Goal: Check status: Check status

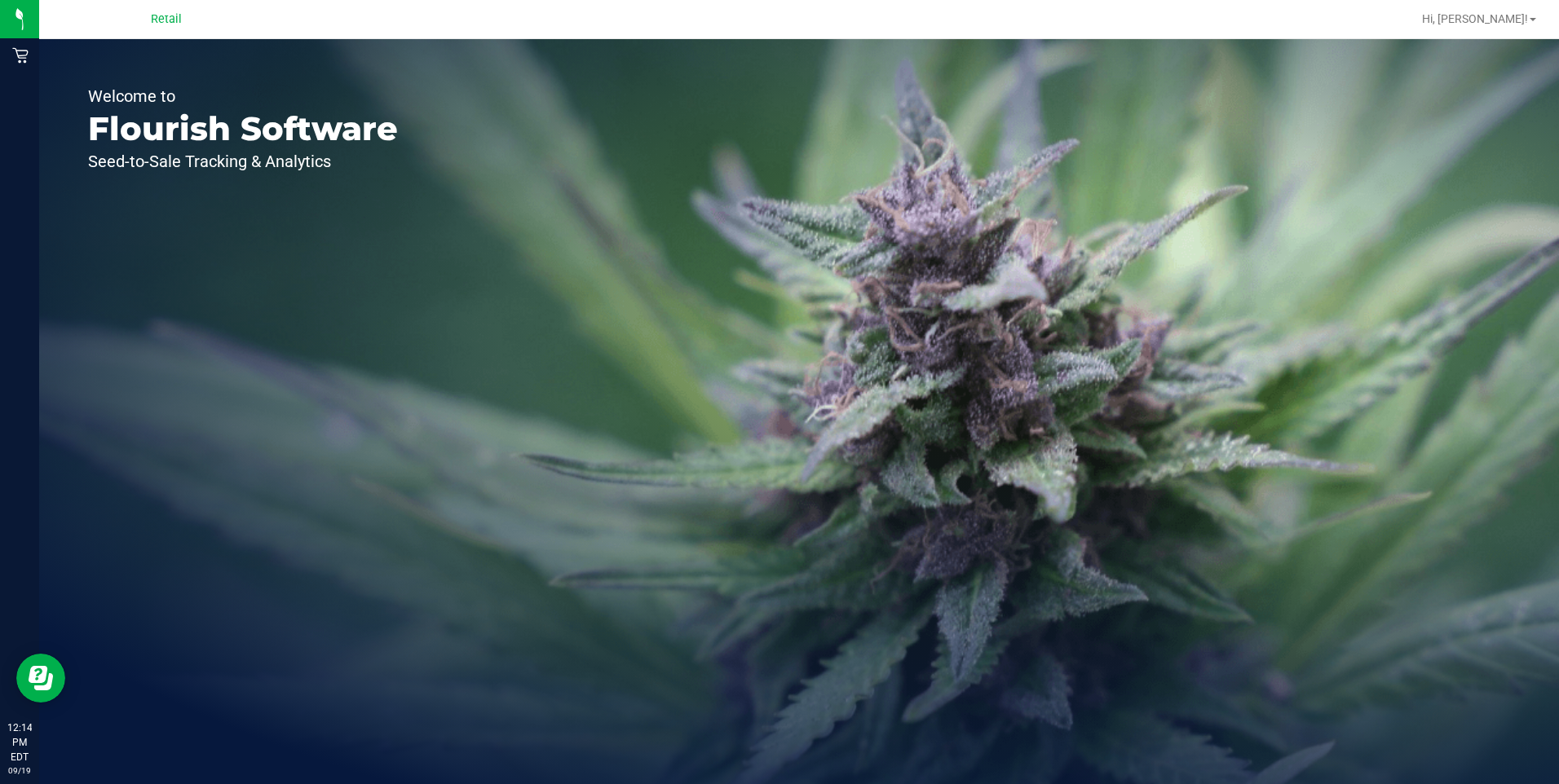
click at [41, 56] on div "Welcome to Flourish Software Seed-to-Sale Tracking & Analytics" at bounding box center [242, 411] width 408 height 745
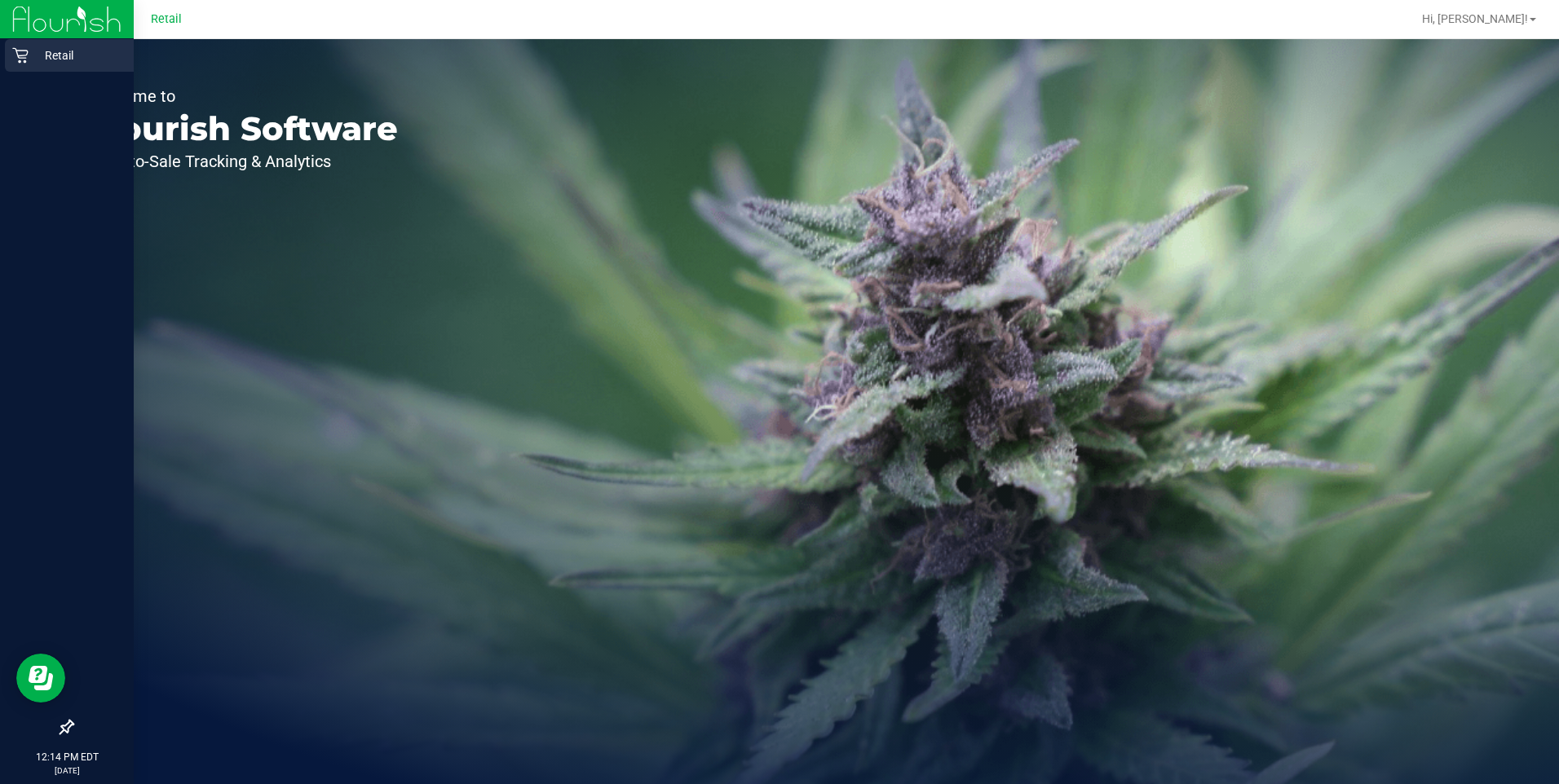
click at [35, 52] on p "Retail" at bounding box center [78, 56] width 98 height 20
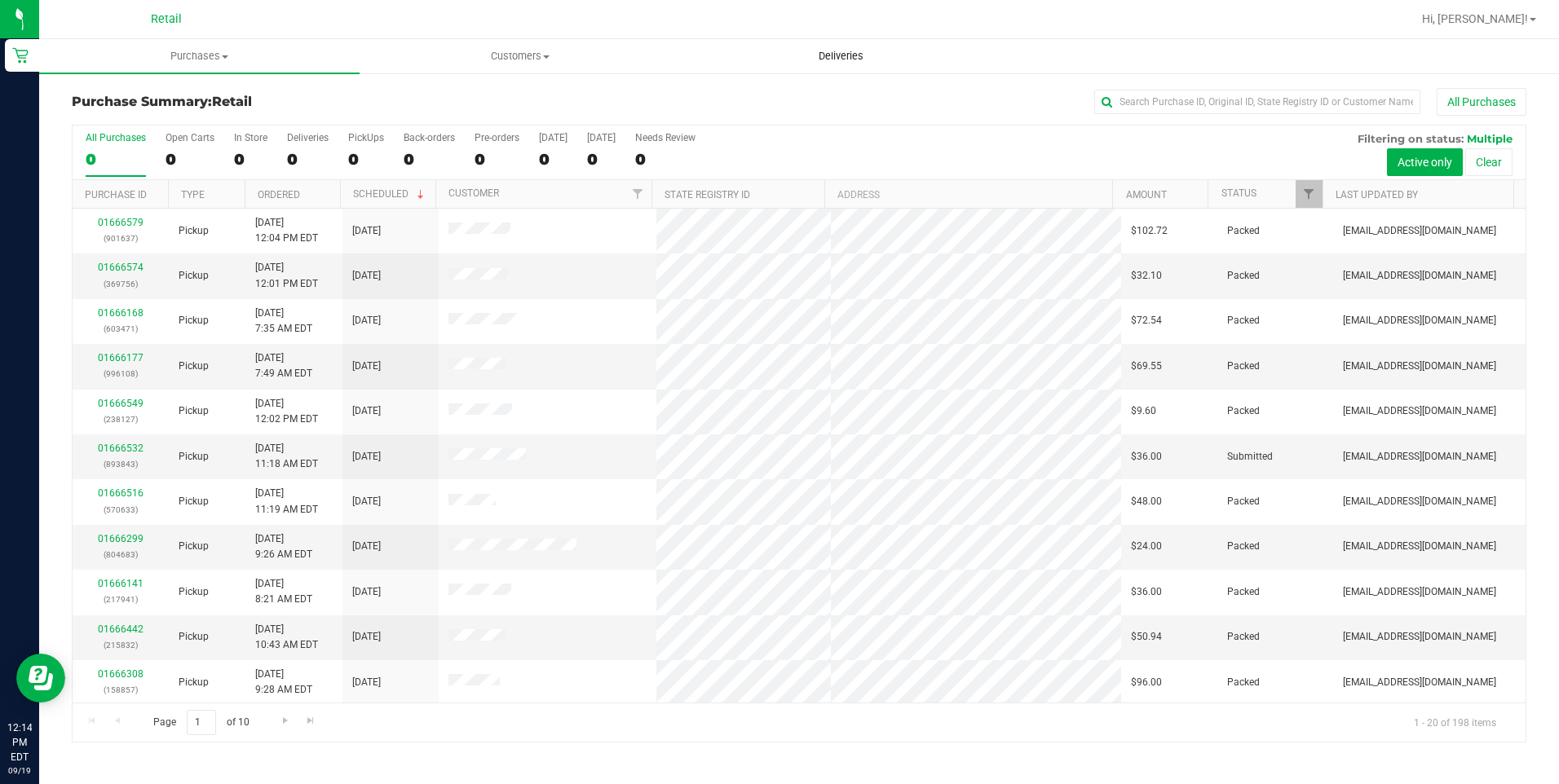
click at [510, 65] on uib-tab-heading "Deliveries" at bounding box center [841, 56] width 319 height 33
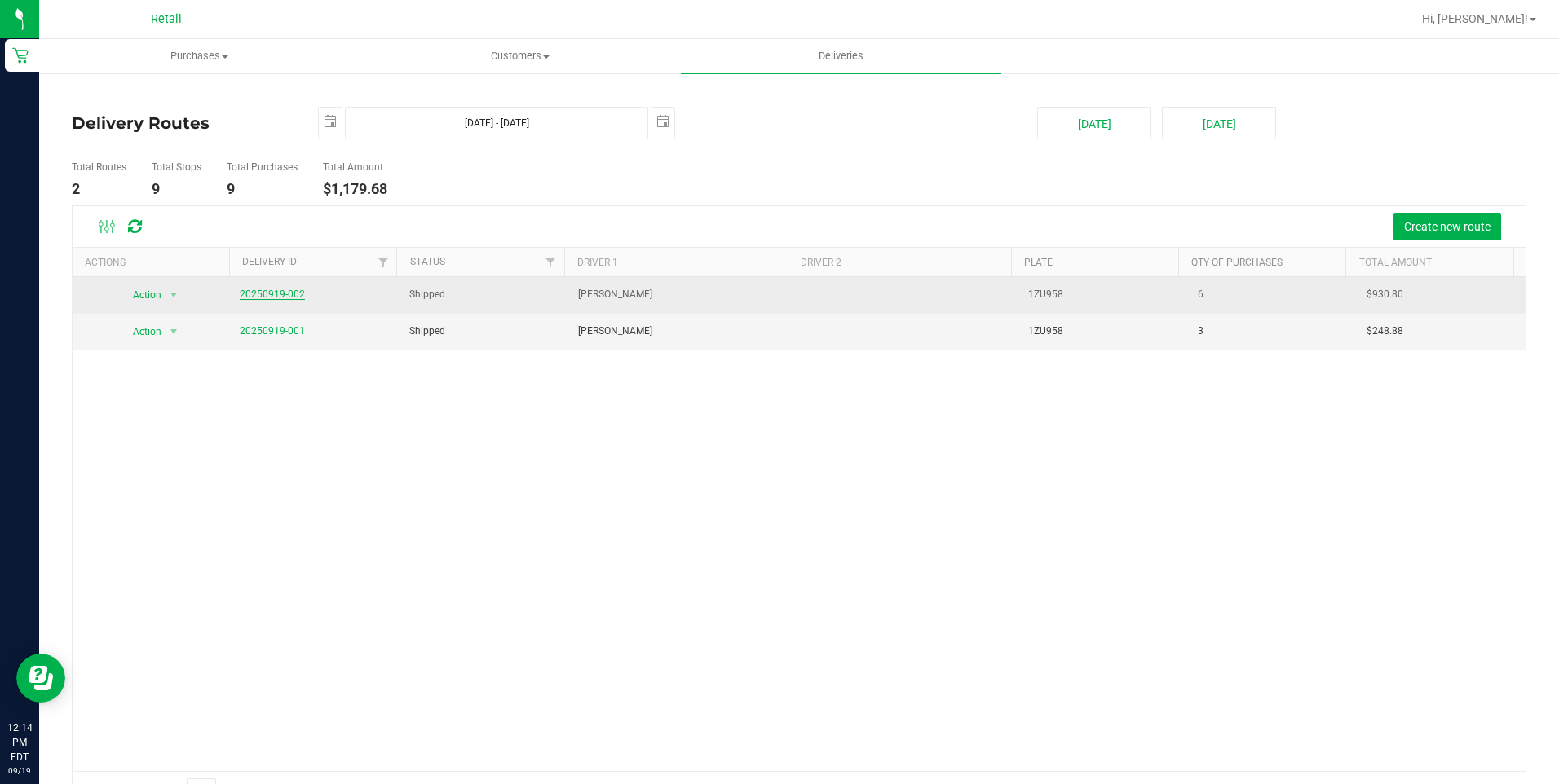
click at [272, 291] on link "20250919-002" at bounding box center [271, 294] width 65 height 11
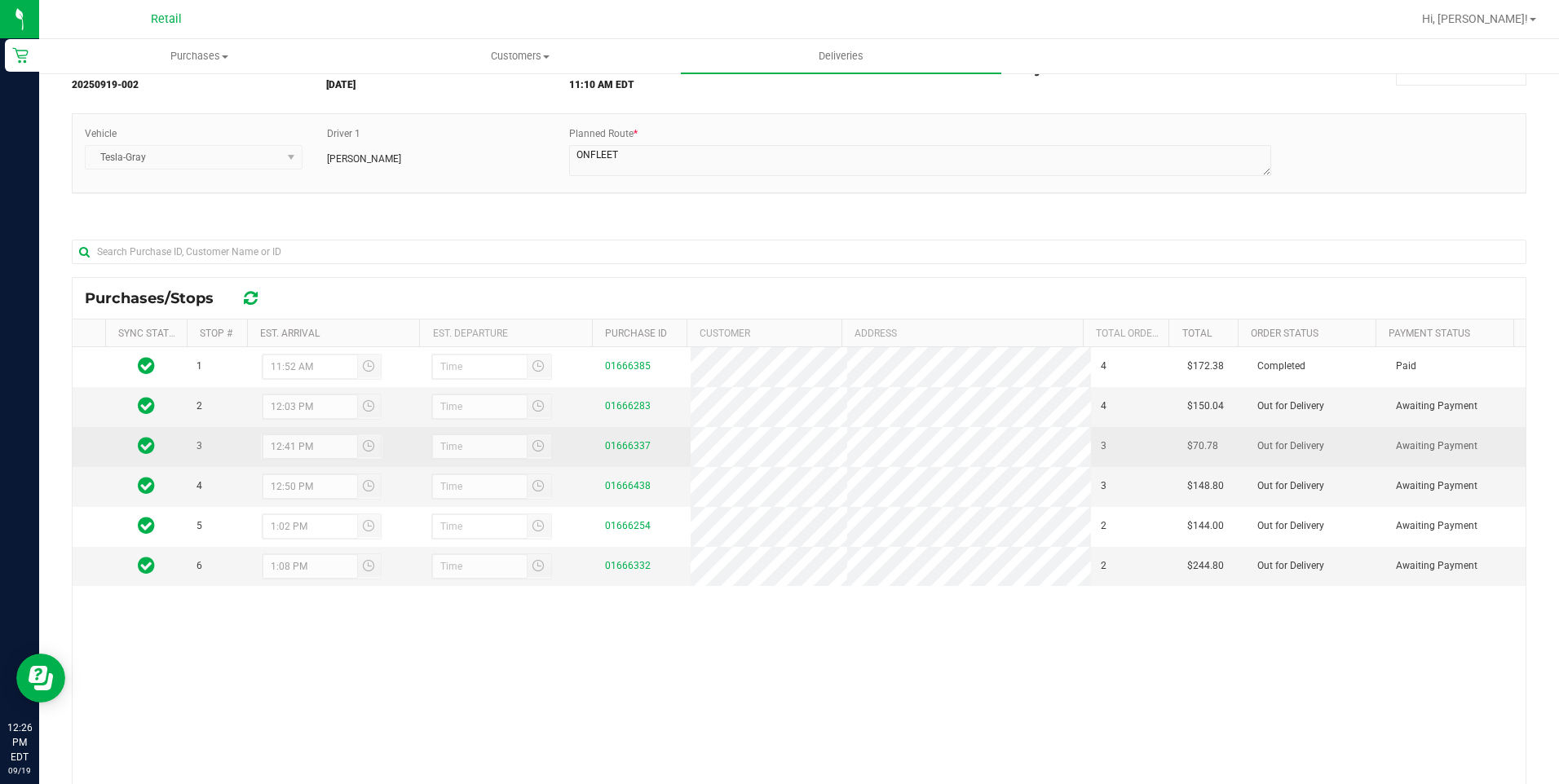
scroll to position [163, 0]
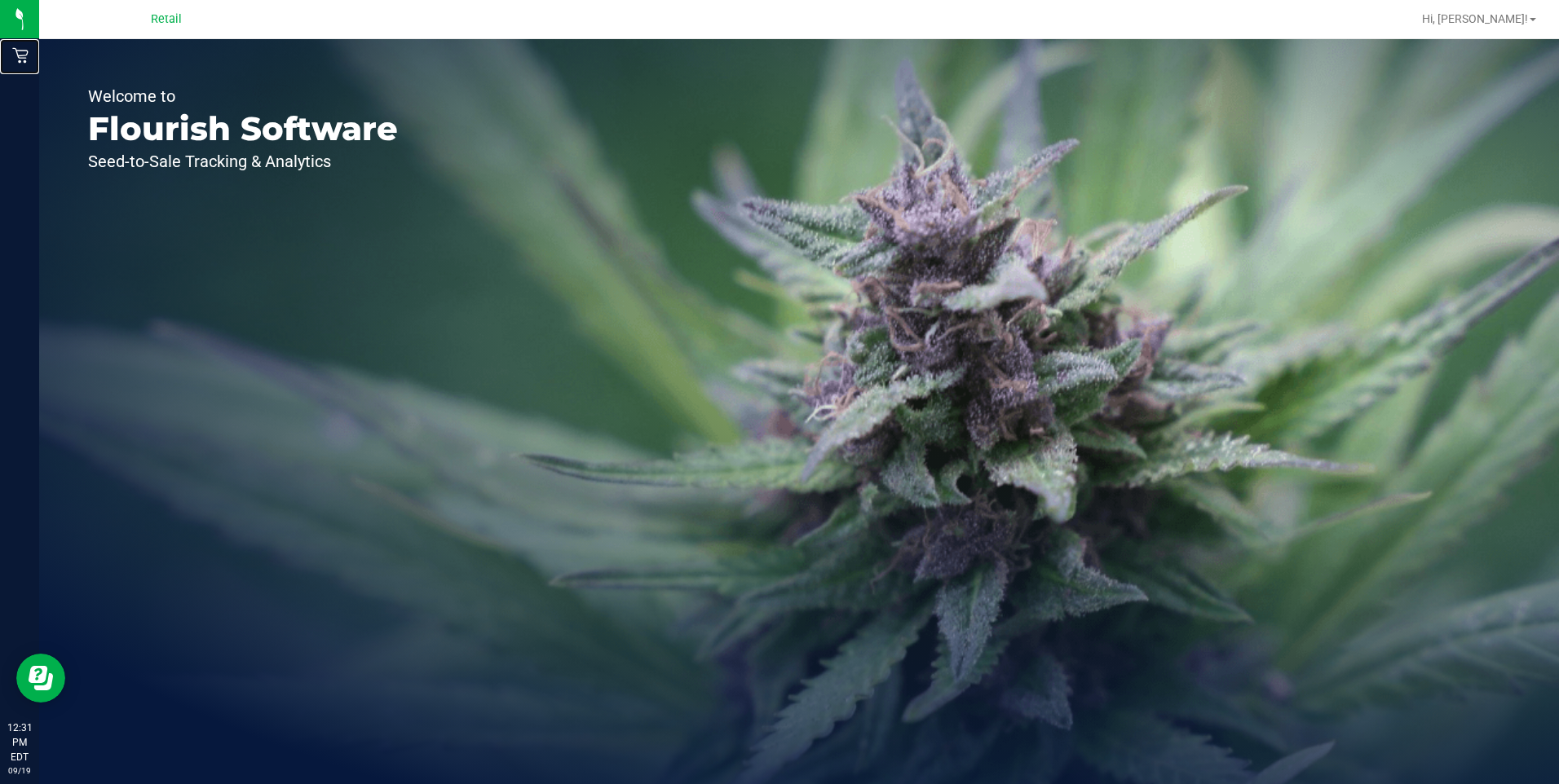
click at [0, 60] on html "Retail 12:31 PM EDT [DATE] 09/19 Retail Hi, [PERSON_NAME]! Welcome to Flourish …" at bounding box center [780, 392] width 1559 height 784
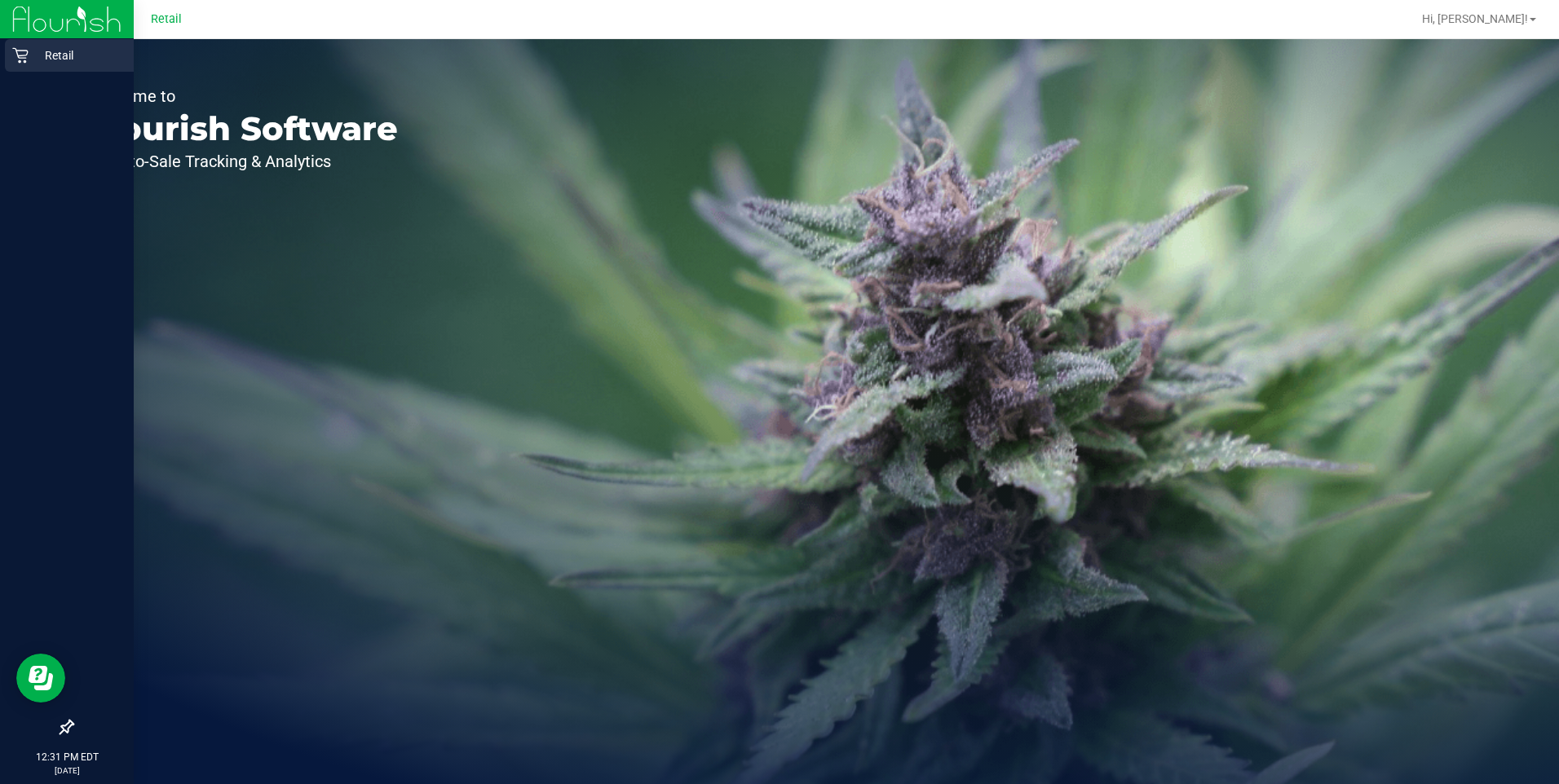
click at [24, 55] on icon at bounding box center [20, 55] width 16 height 16
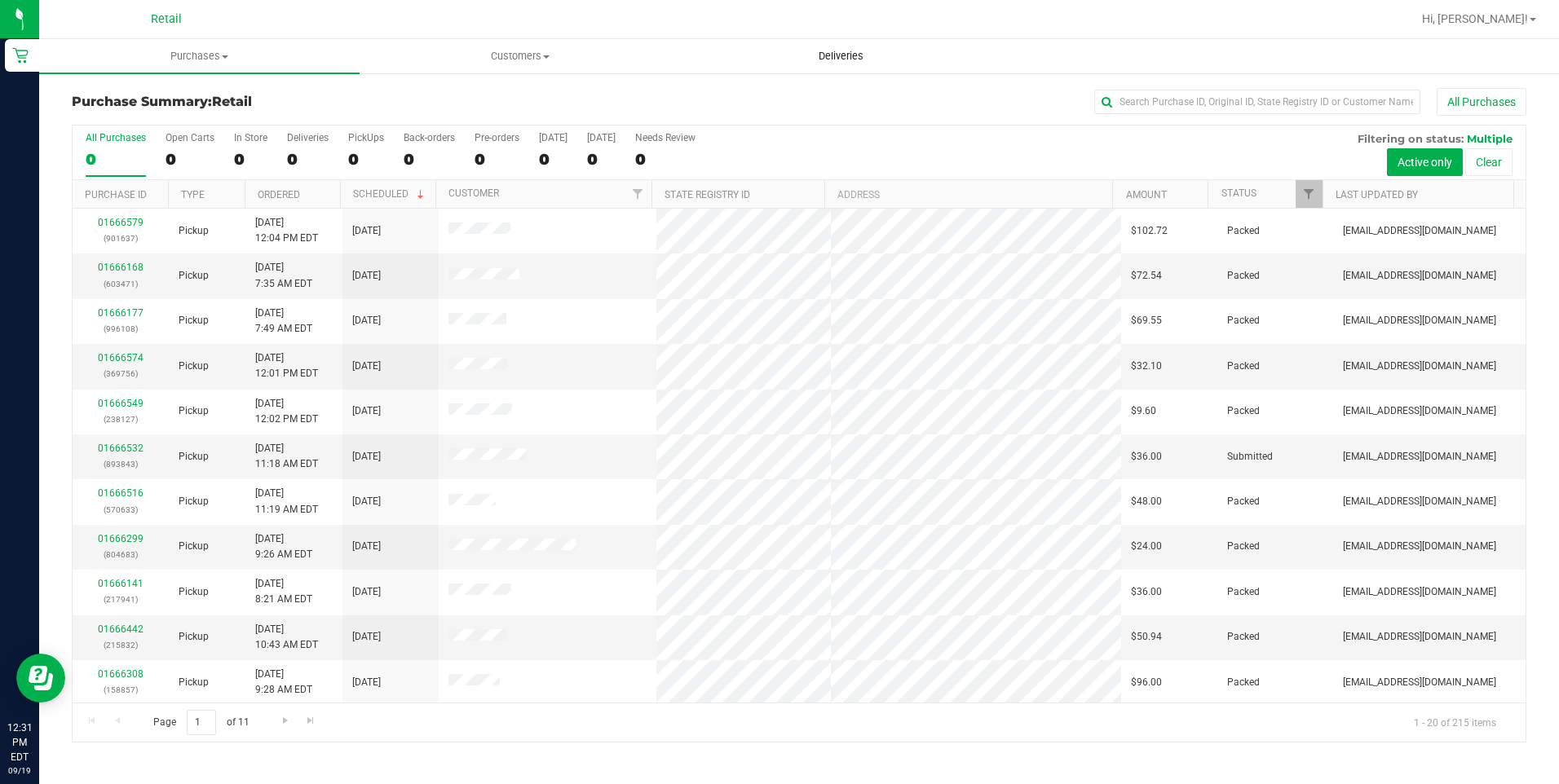
click at [857, 60] on span "Deliveries" at bounding box center [840, 56] width 89 height 15
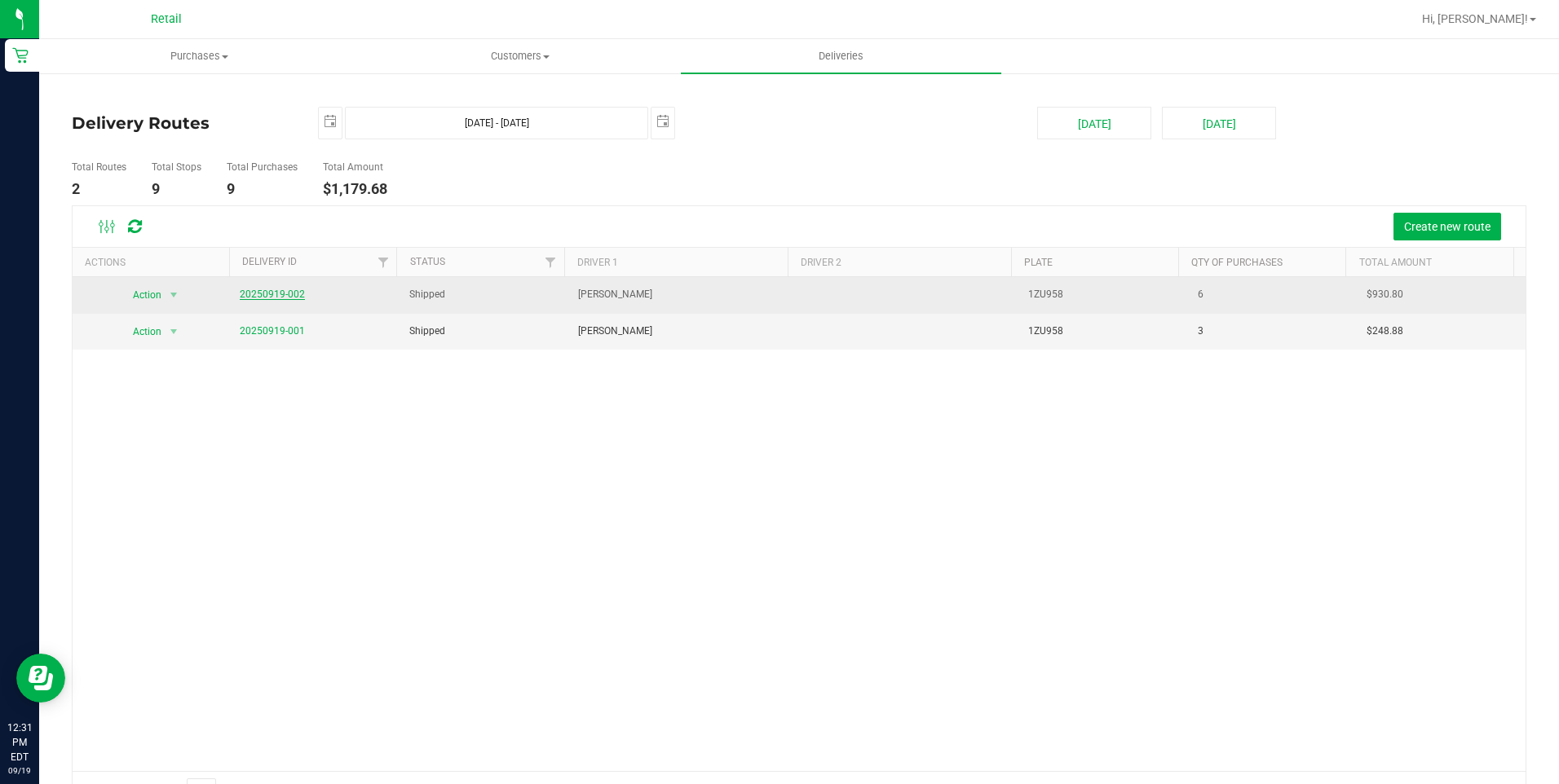
click at [278, 293] on link "20250919-002" at bounding box center [271, 294] width 65 height 11
